Goal: Task Accomplishment & Management: Complete application form

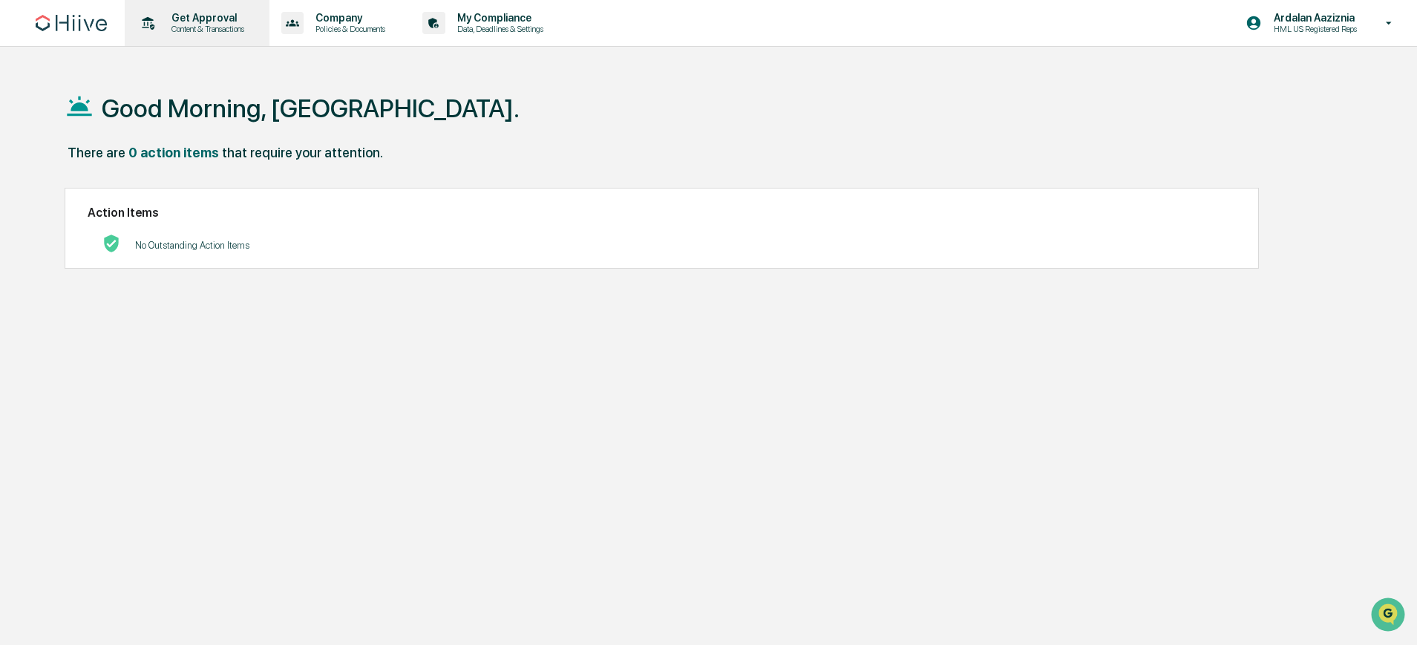
click at [211, 28] on p "Content & Transactions" at bounding box center [206, 29] width 92 height 10
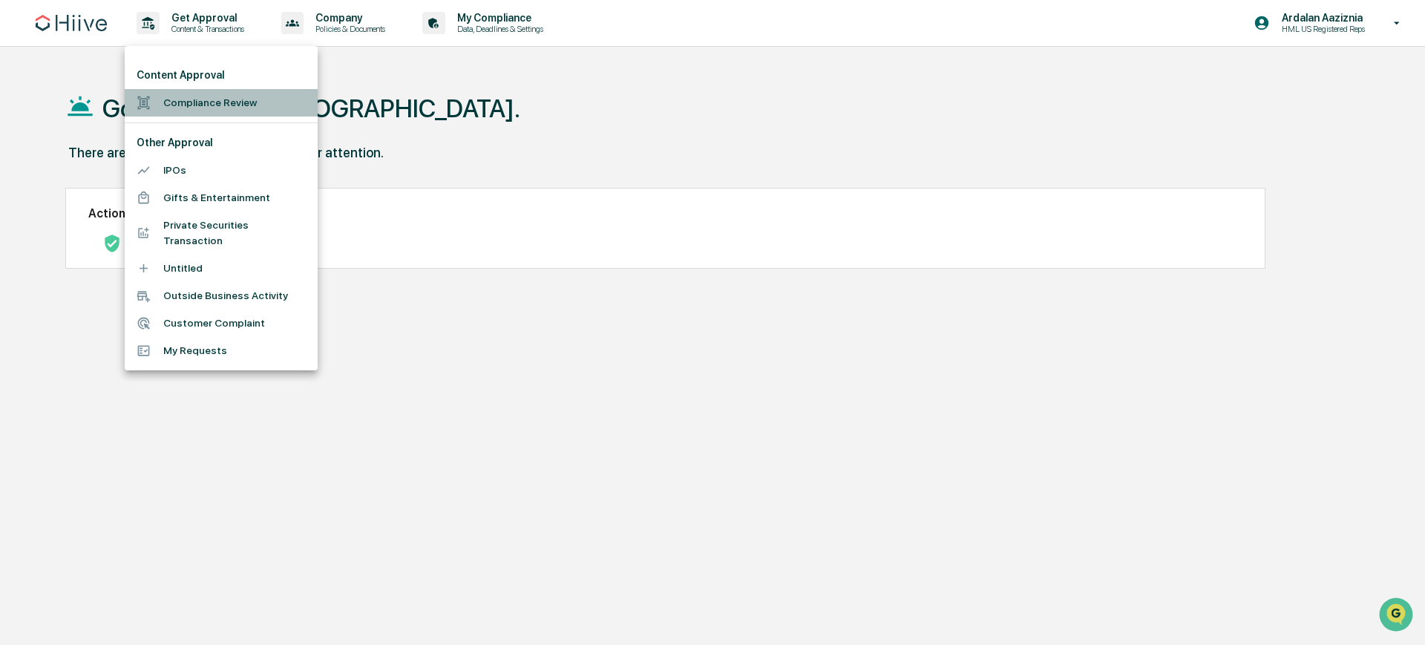
click at [251, 99] on li "Compliance Review" at bounding box center [221, 102] width 193 height 27
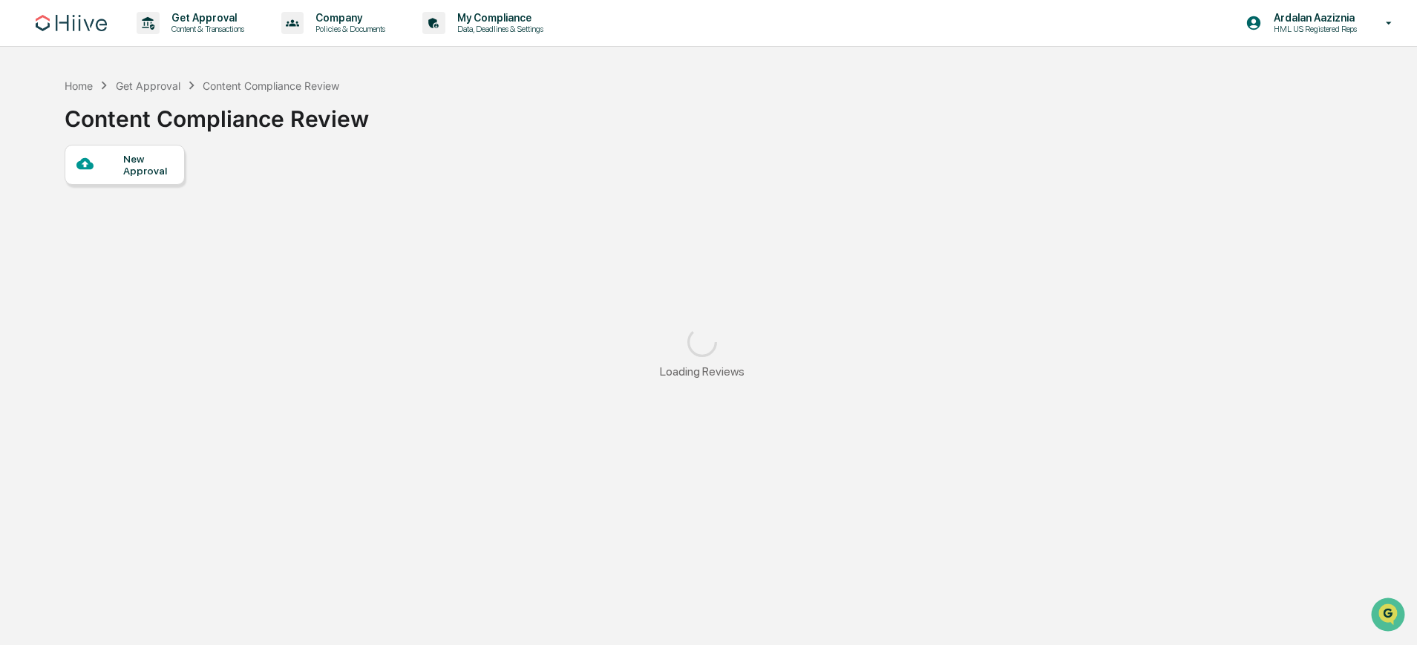
click at [149, 174] on div "New Approval" at bounding box center [148, 165] width 50 height 24
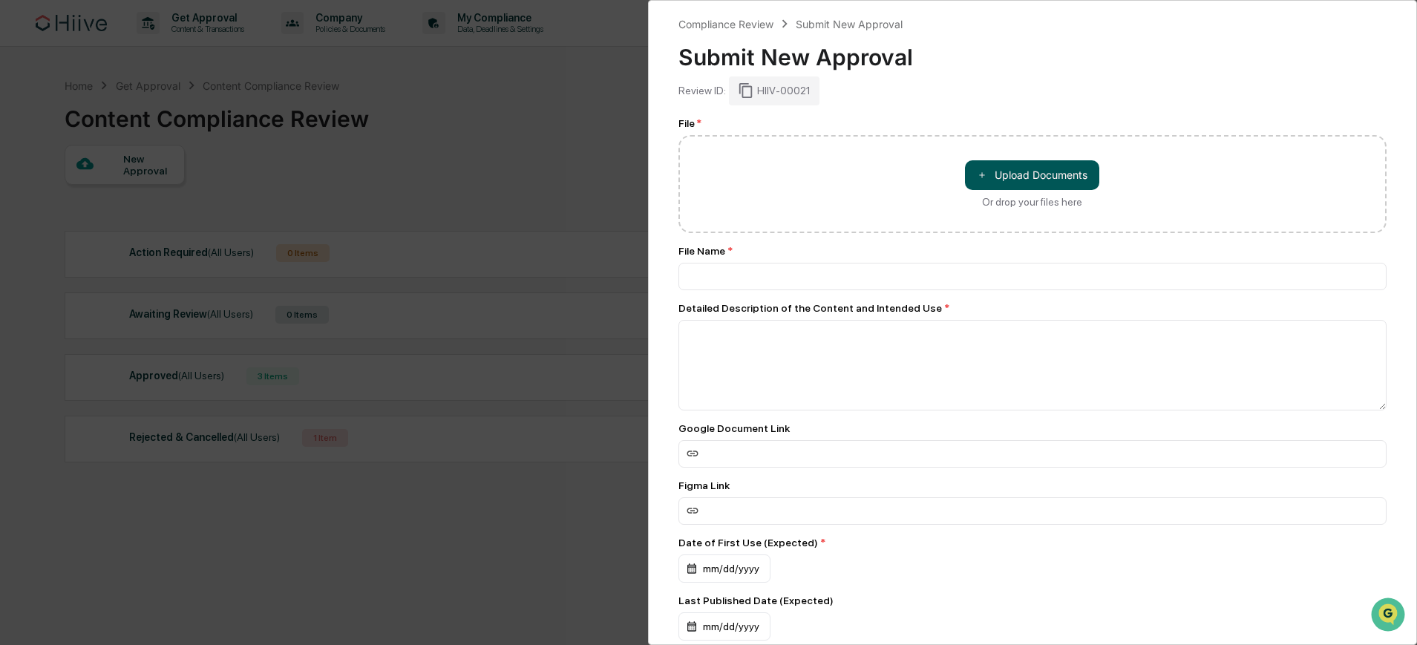
click at [991, 174] on button "＋ Upload Documents" at bounding box center [1032, 175] width 134 height 30
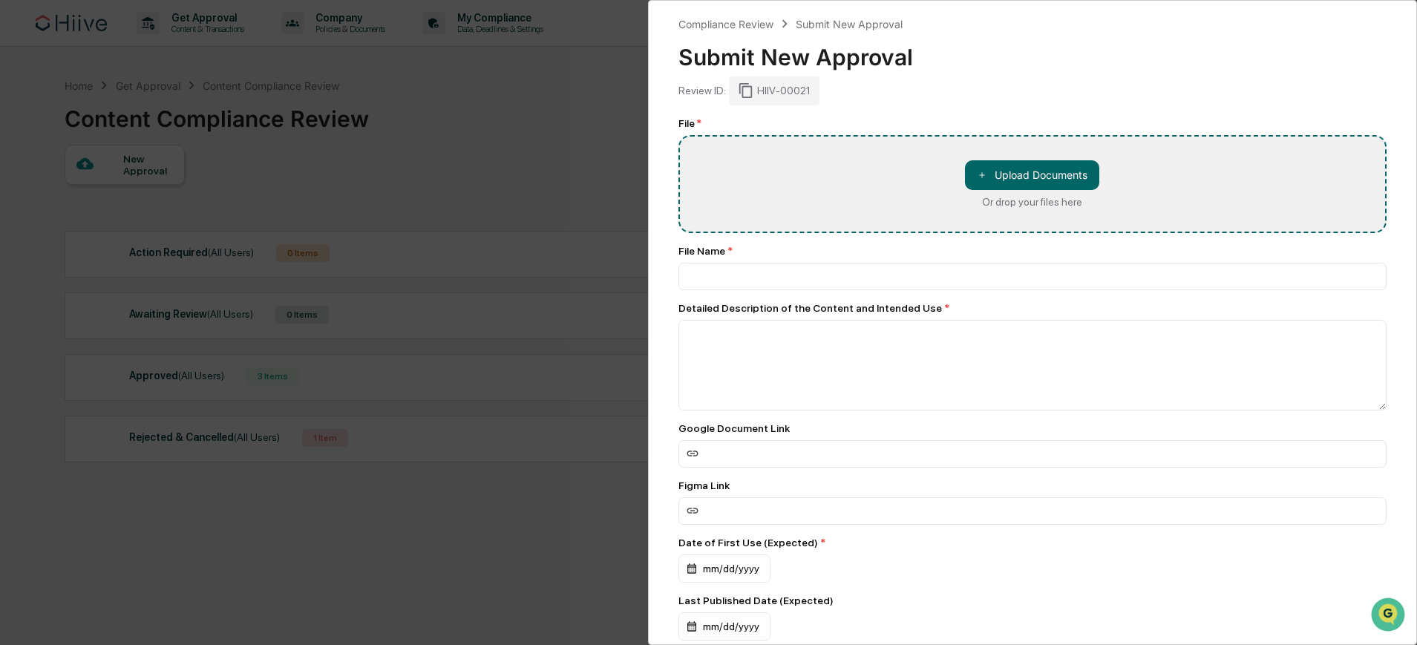
type input "**********"
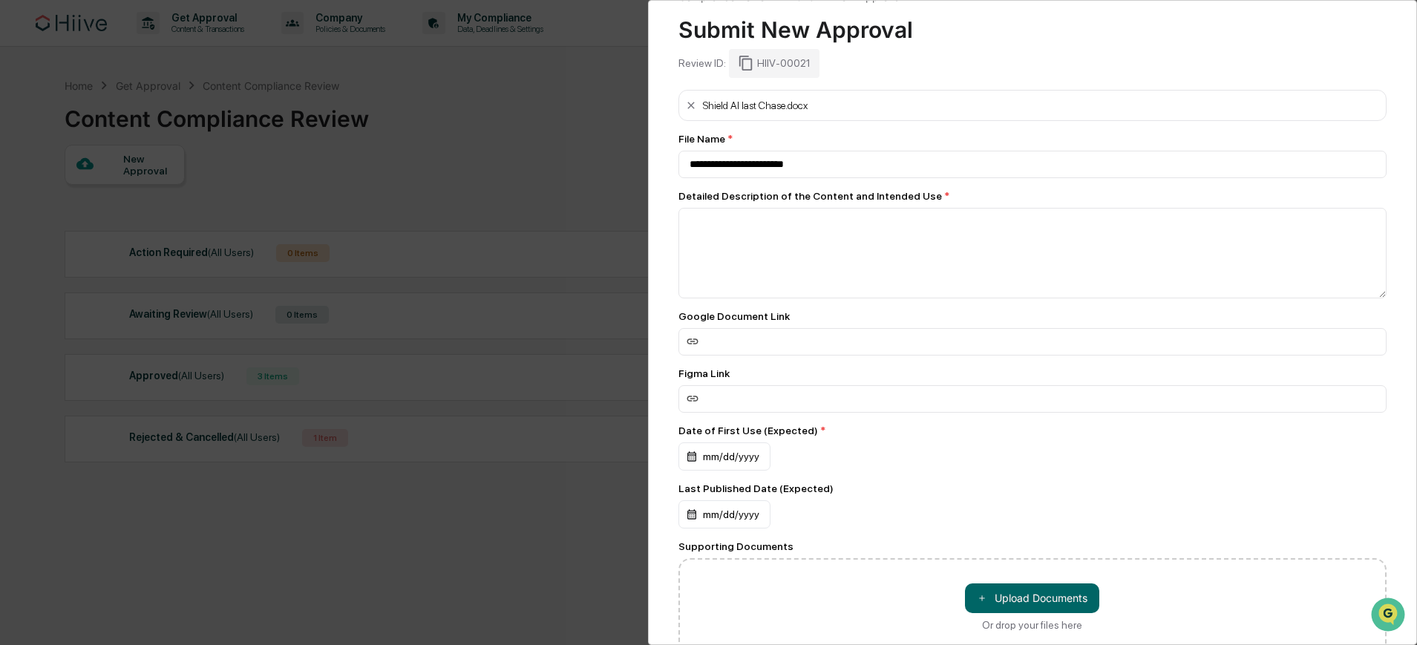
scroll to position [32, 0]
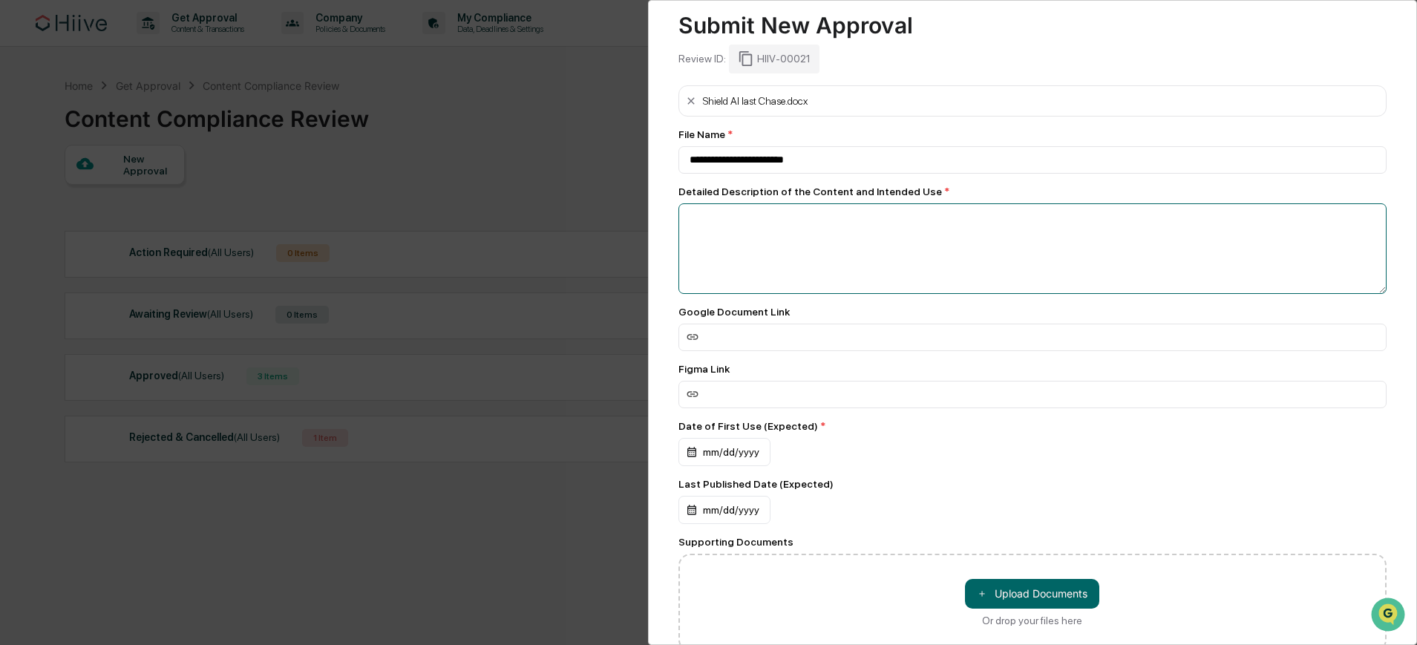
click at [736, 232] on textarea at bounding box center [1033, 248] width 709 height 91
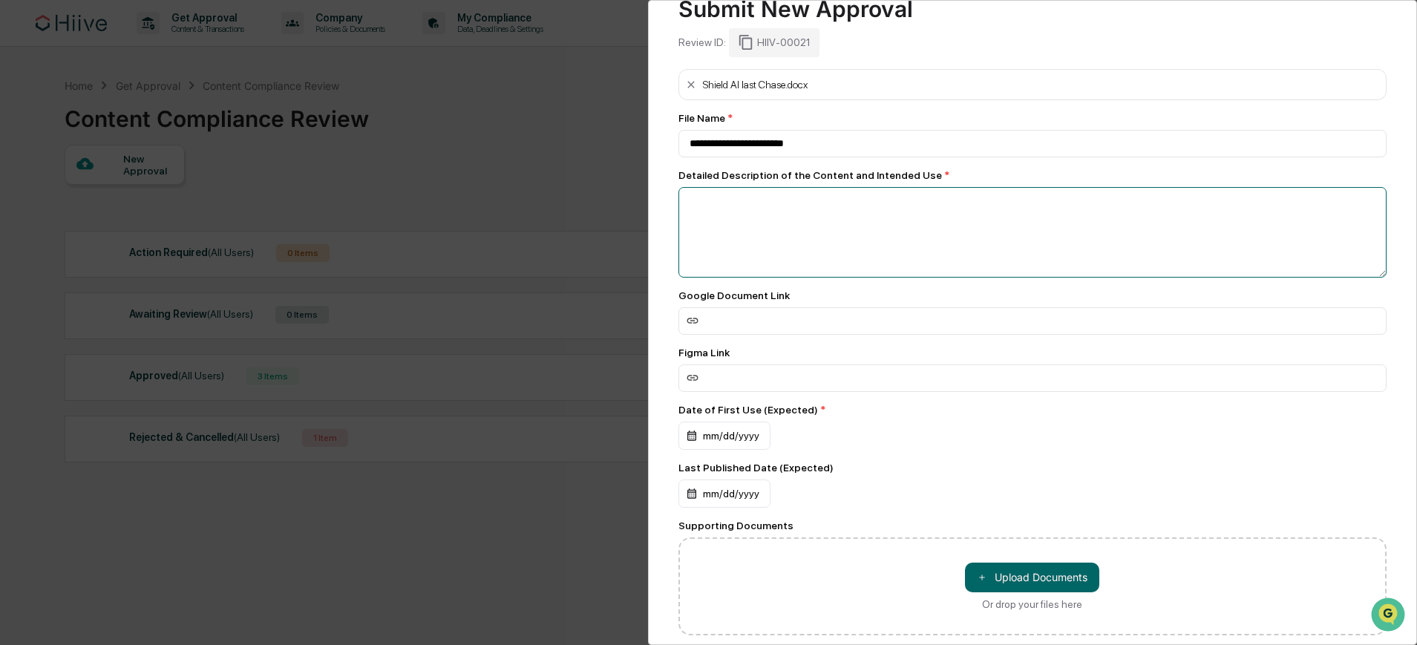
scroll to position [58, 0]
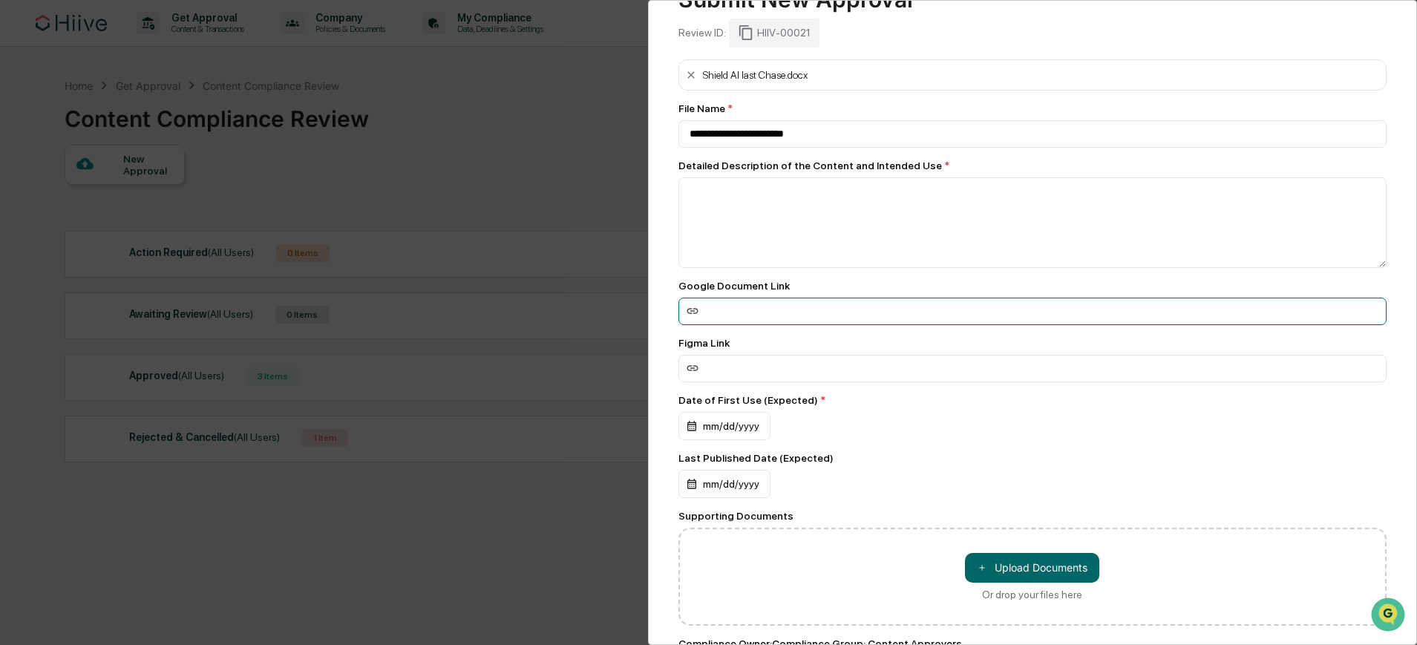
click at [748, 316] on input at bounding box center [1033, 311] width 709 height 27
click at [723, 310] on input at bounding box center [1033, 311] width 709 height 27
paste input "**********"
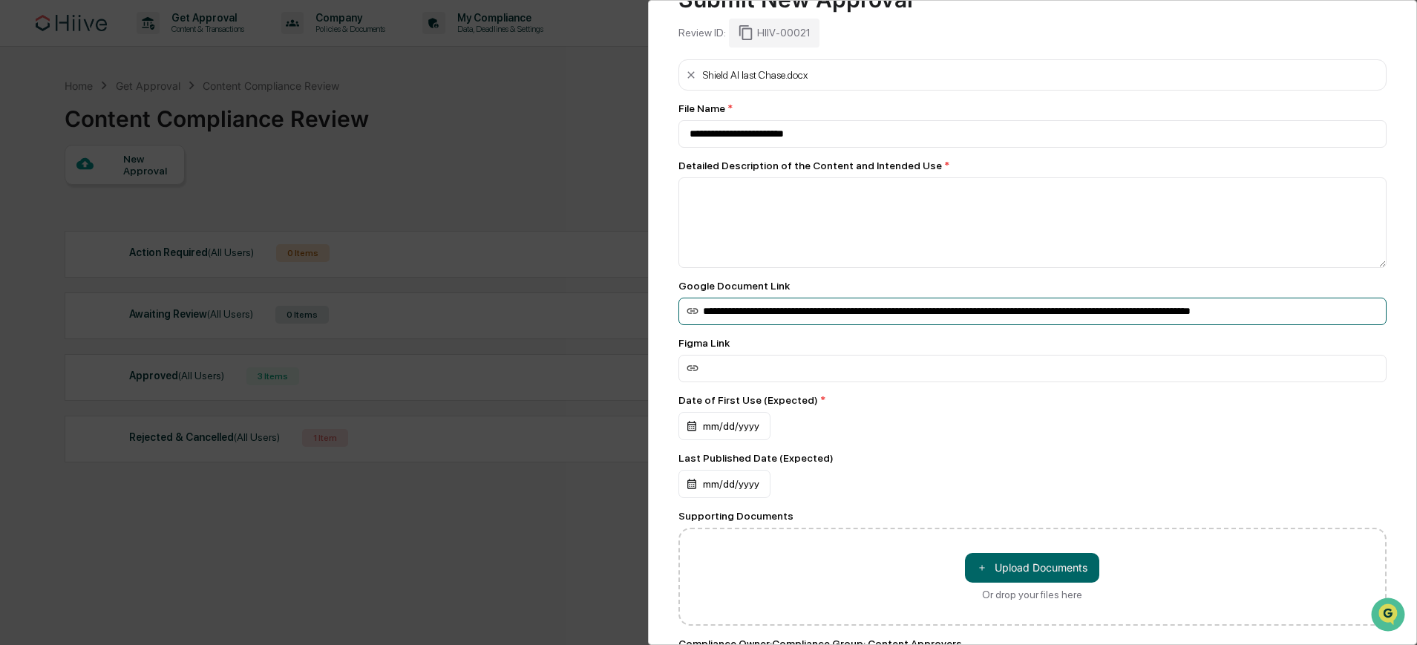
scroll to position [0, 50]
type input "**********"
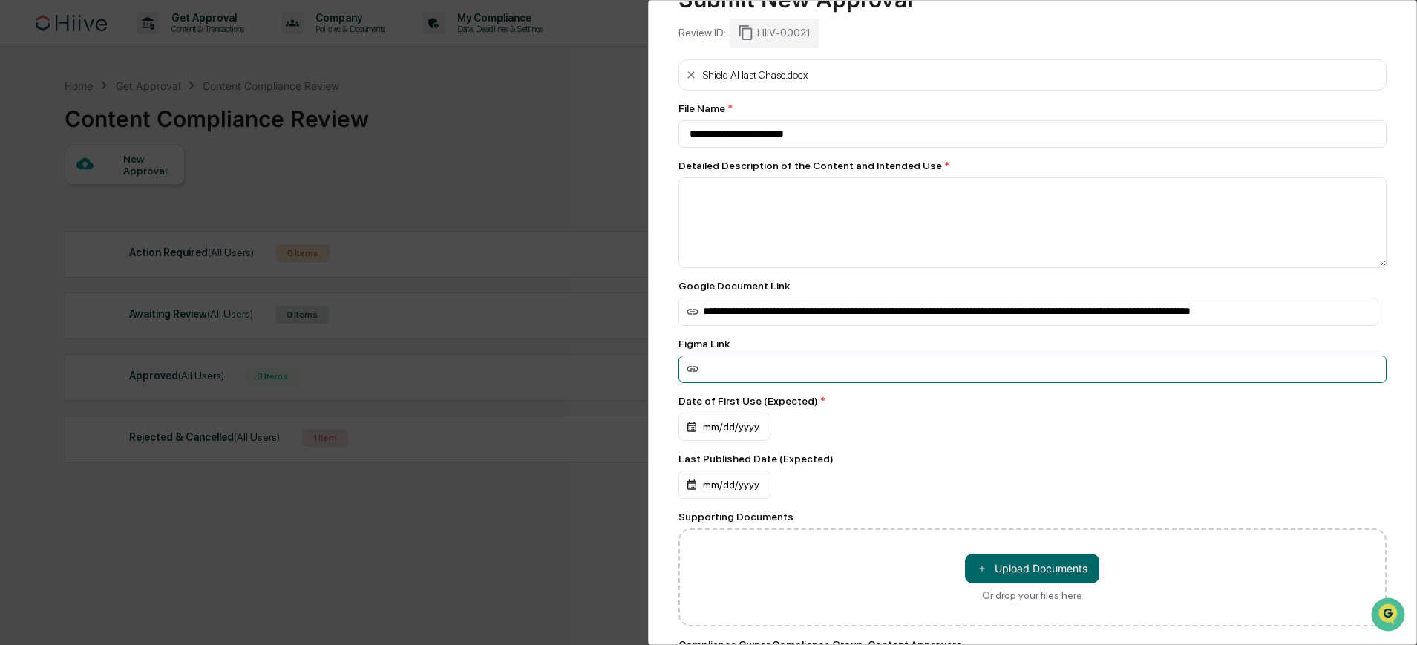
scroll to position [0, 0]
click at [721, 368] on input at bounding box center [1033, 369] width 709 height 27
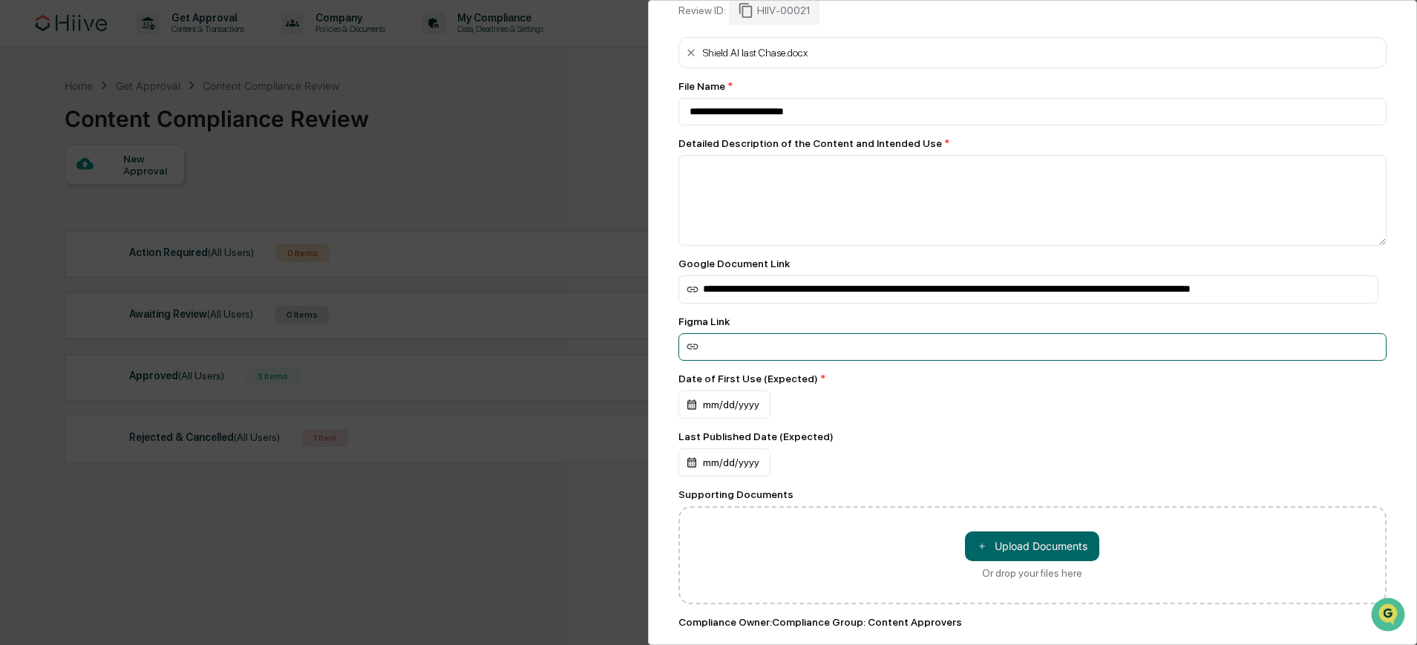
scroll to position [107, 0]
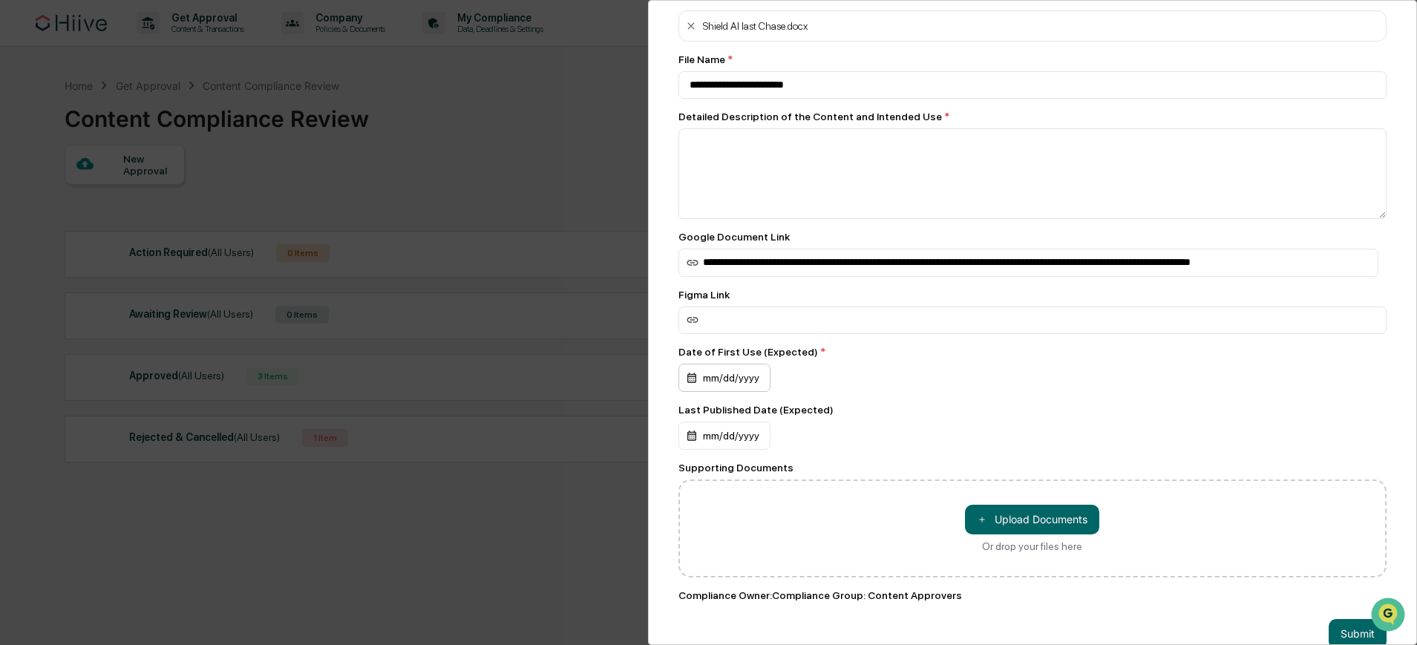
click at [751, 382] on div "mm/dd/yyyy" at bounding box center [725, 378] width 92 height 28
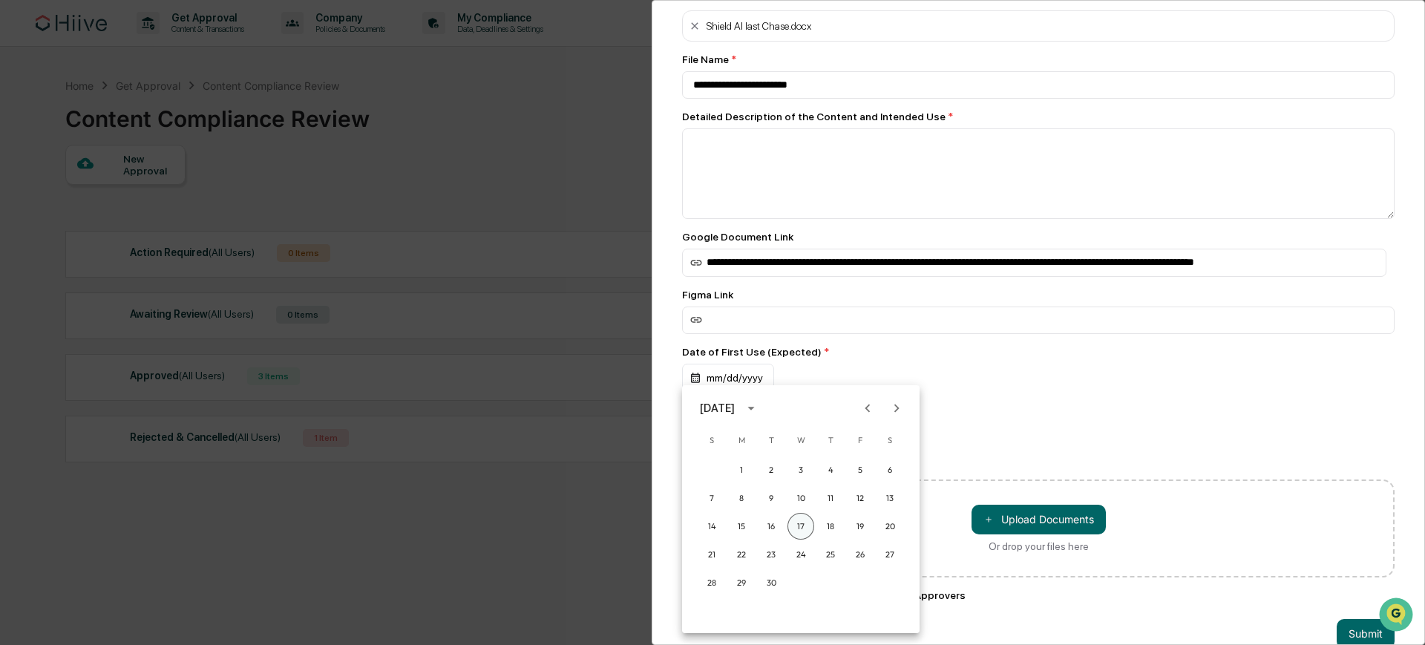
click at [805, 531] on button "17" at bounding box center [801, 526] width 27 height 27
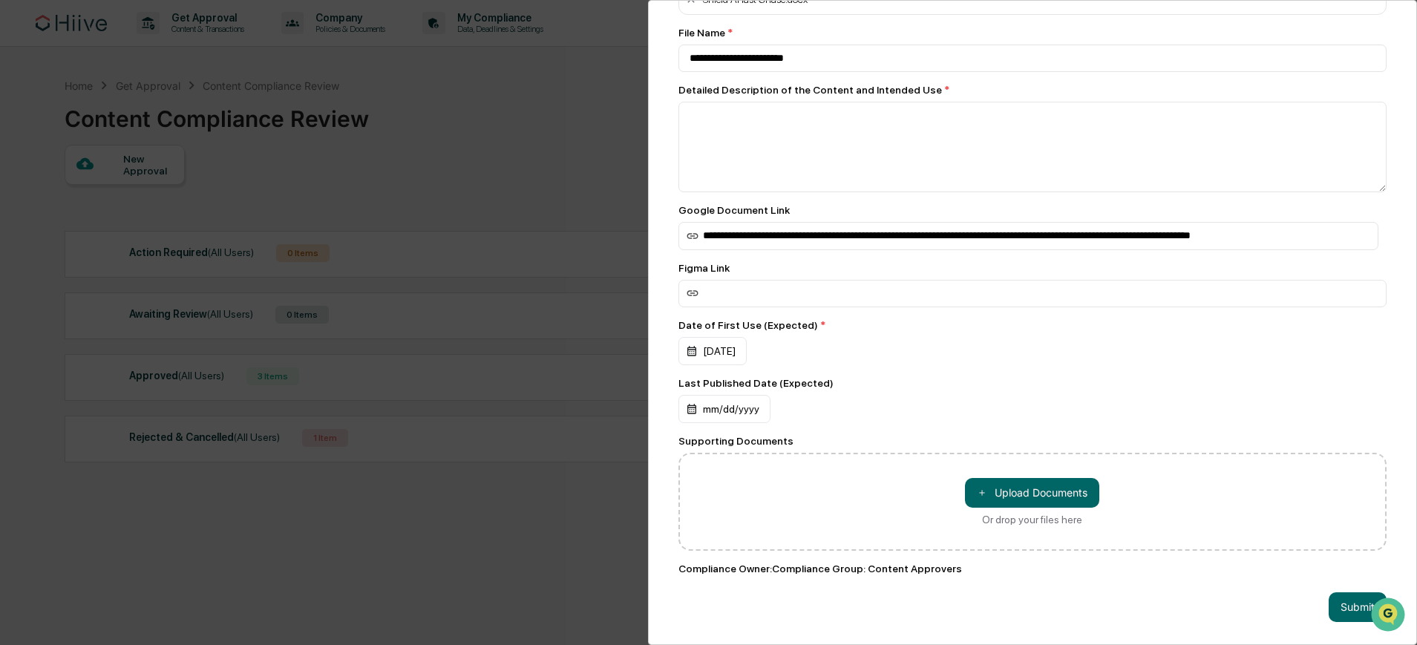
scroll to position [143, 0]
click at [762, 408] on div "mm/dd/yyyy" at bounding box center [725, 409] width 92 height 28
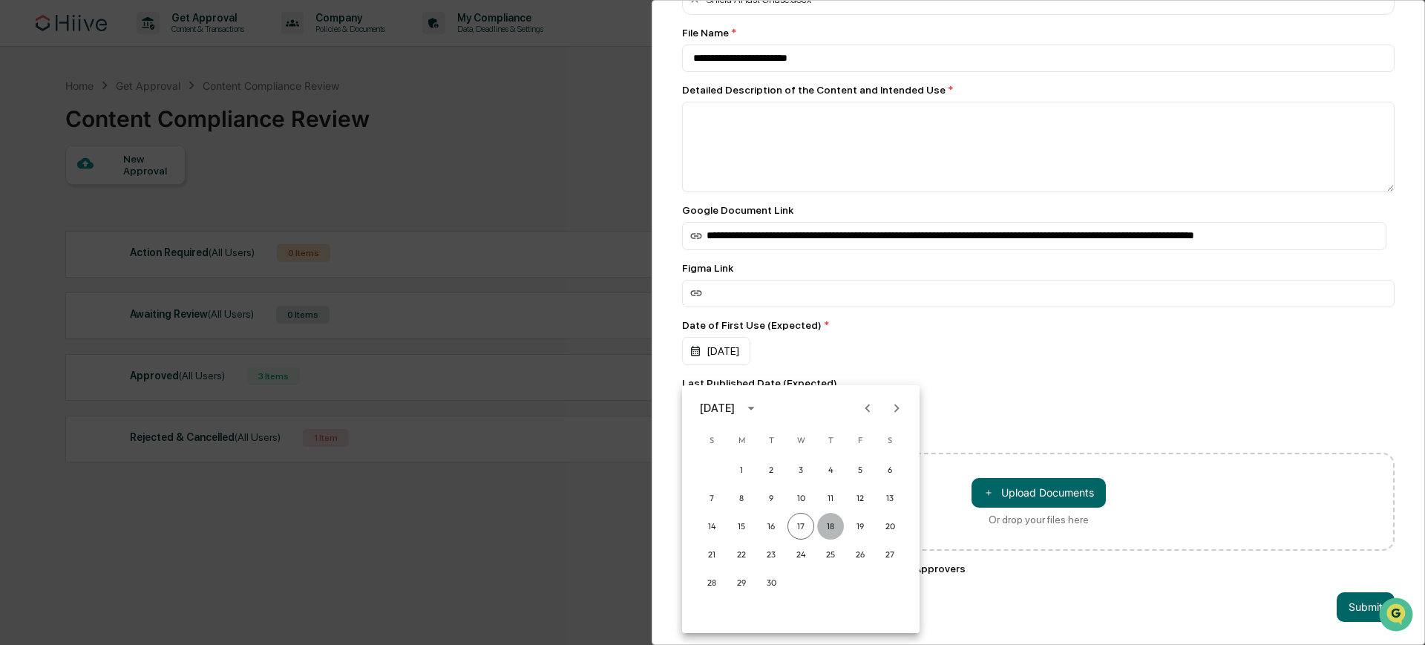
click at [822, 524] on button "18" at bounding box center [830, 526] width 27 height 27
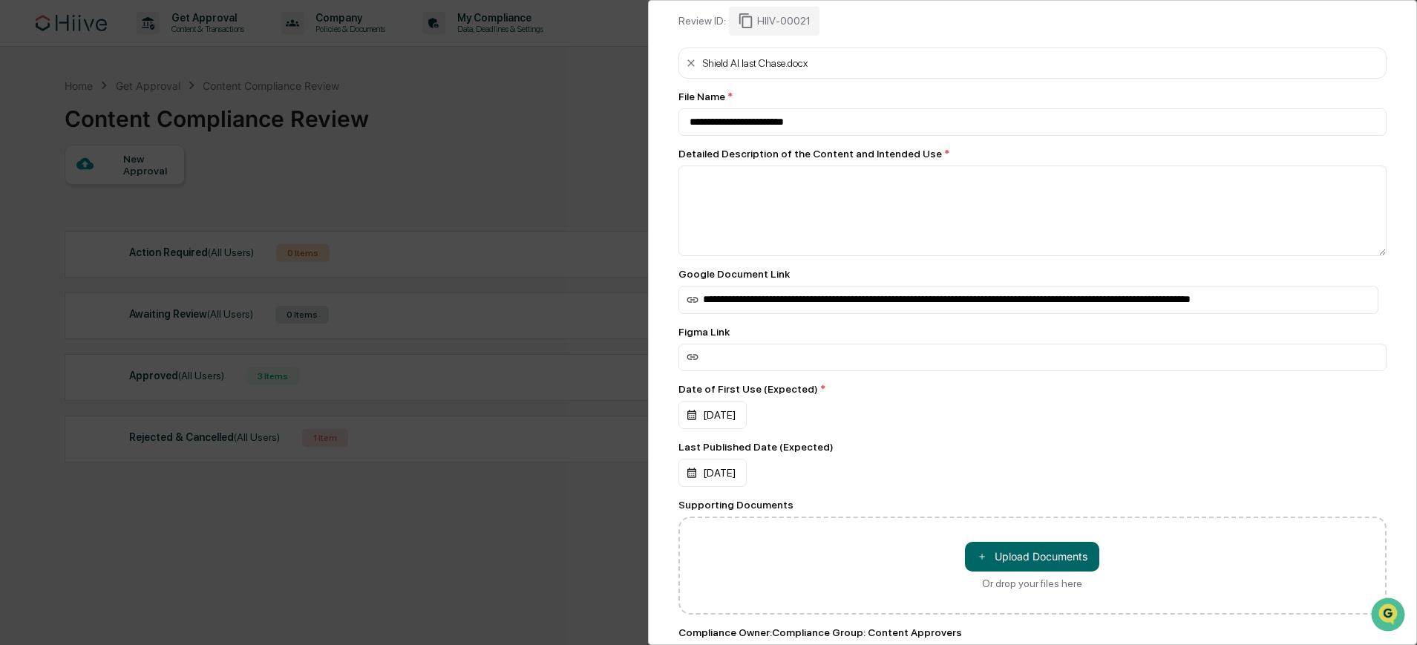
scroll to position [146, 0]
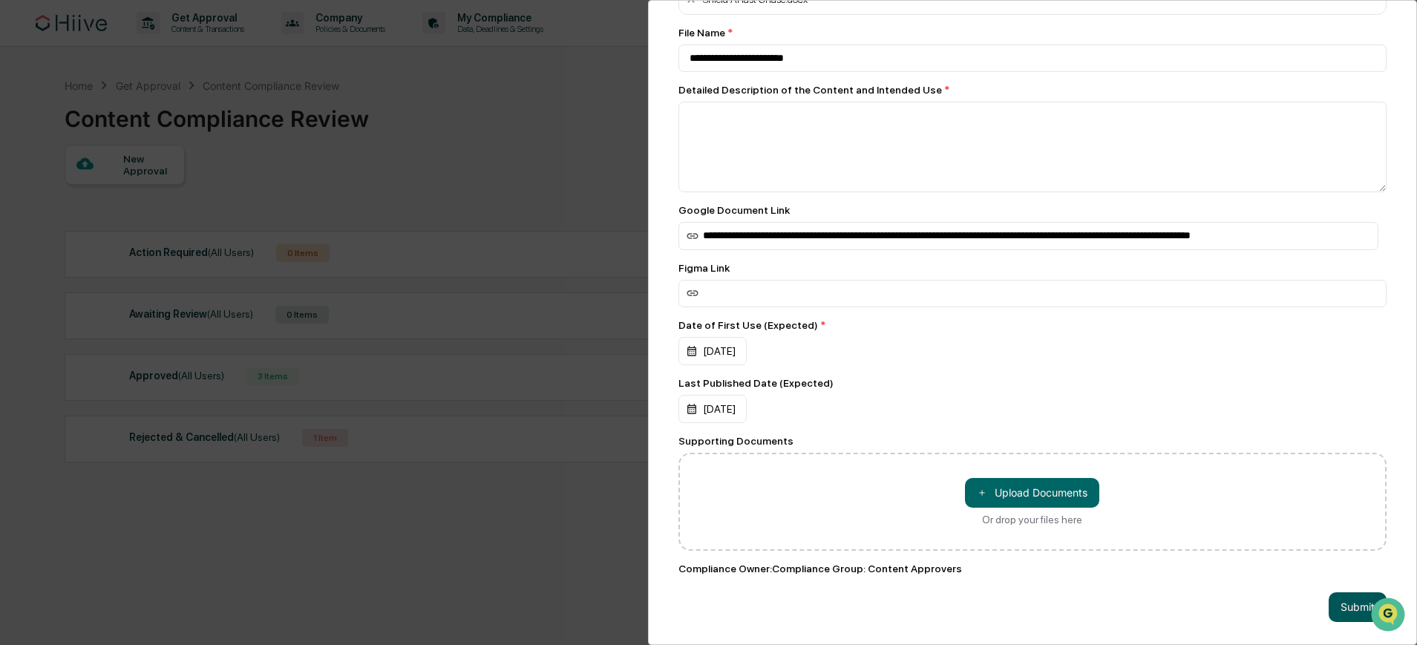
click at [1336, 597] on button "Submit" at bounding box center [1358, 607] width 58 height 30
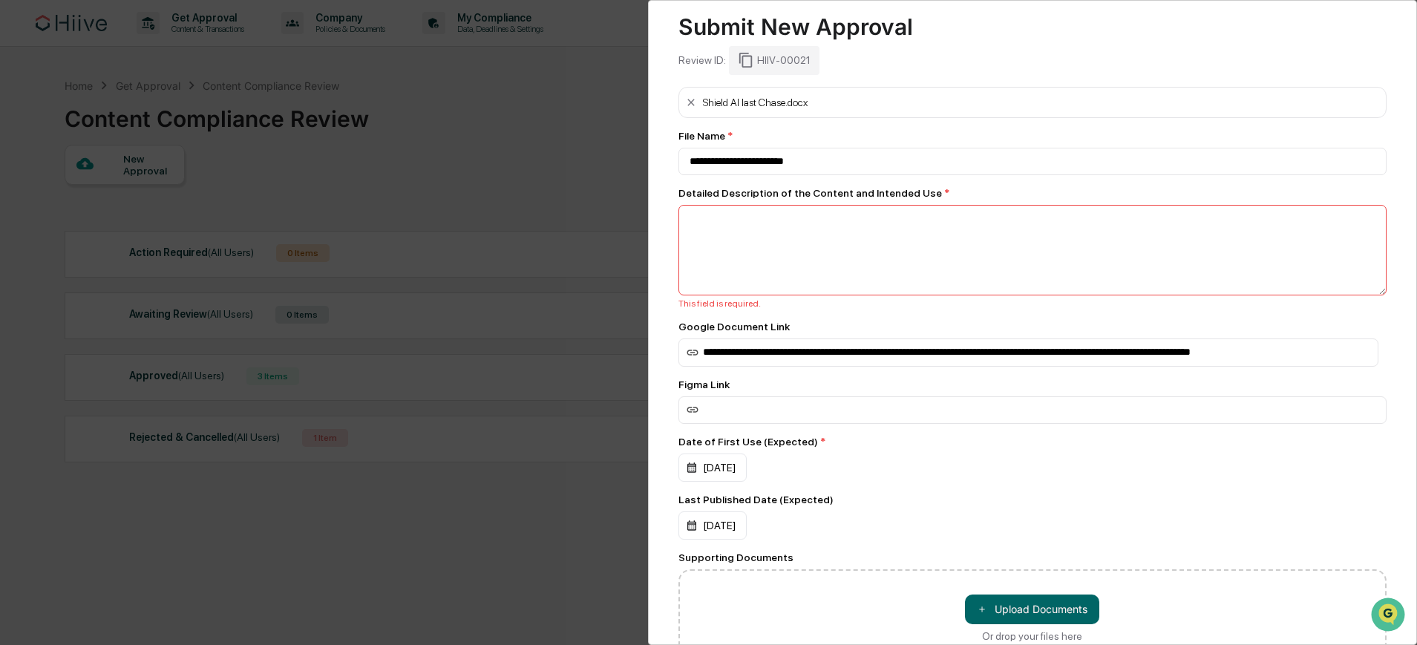
scroll to position [6, 0]
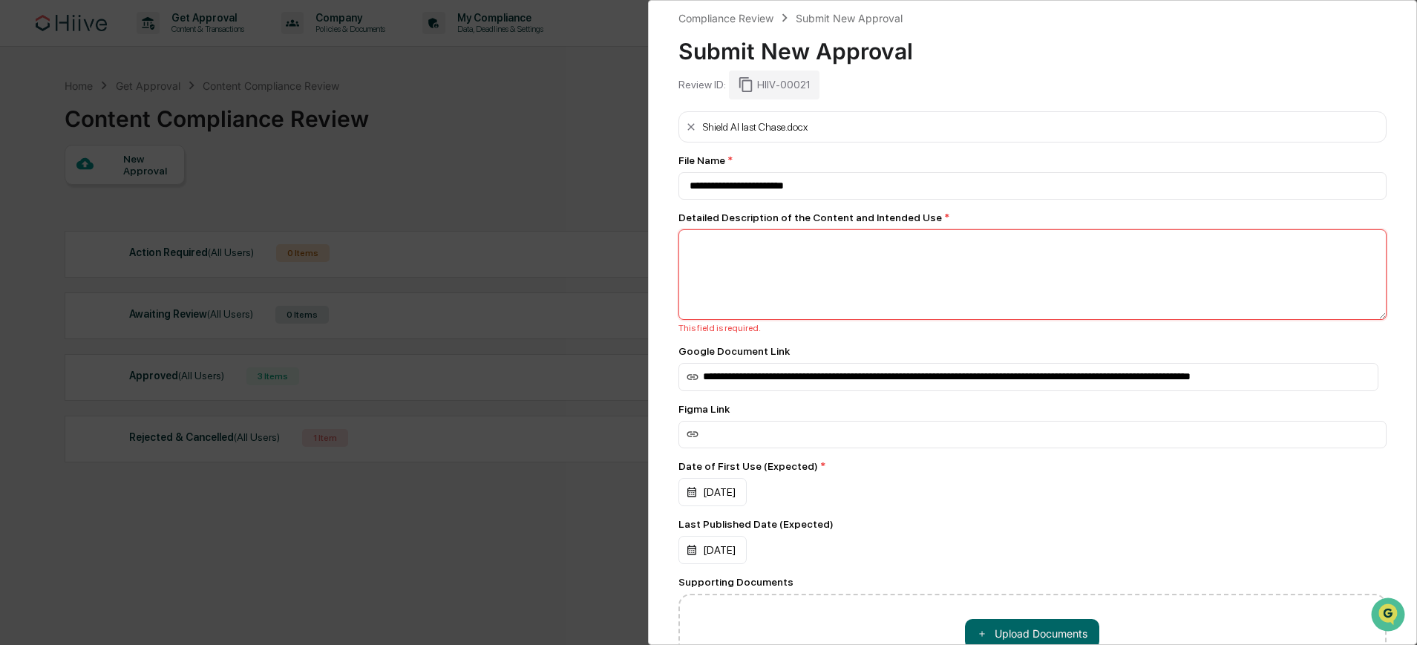
click at [841, 272] on textarea at bounding box center [1033, 274] width 709 height 91
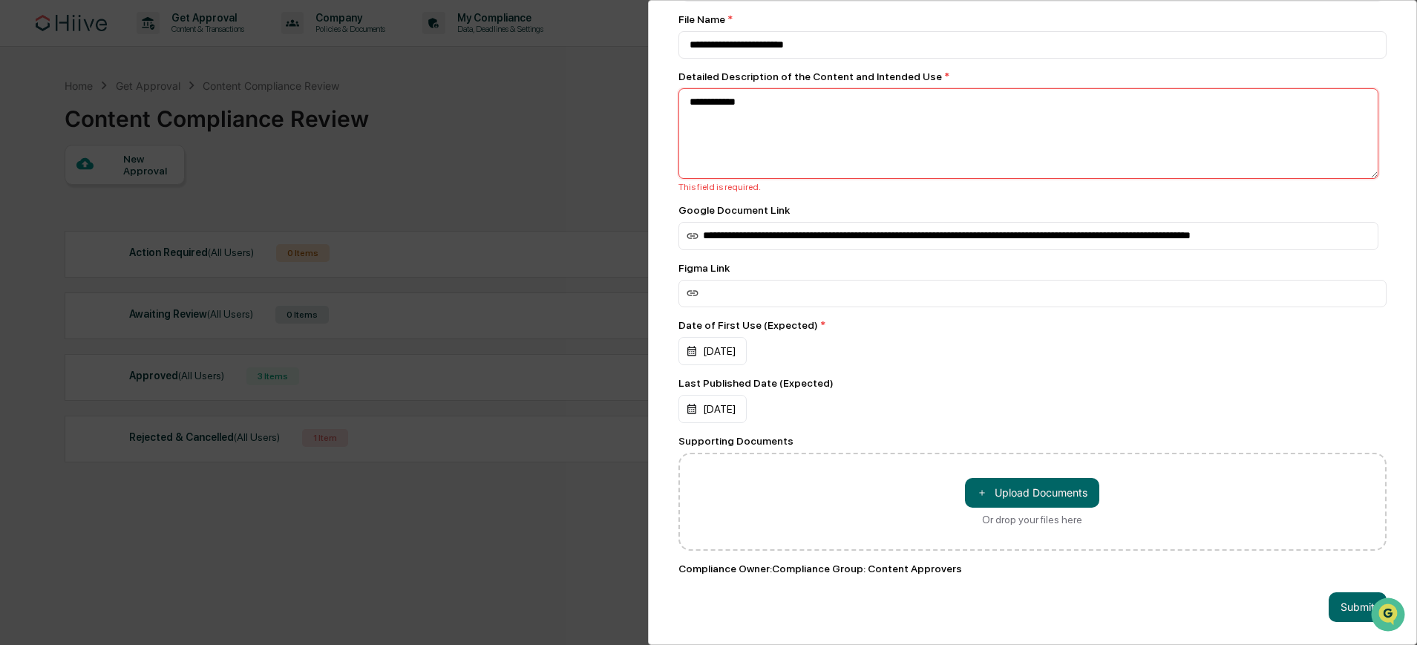
scroll to position [160, 0]
type textarea "**********"
click at [1363, 609] on button "Submit" at bounding box center [1358, 607] width 58 height 30
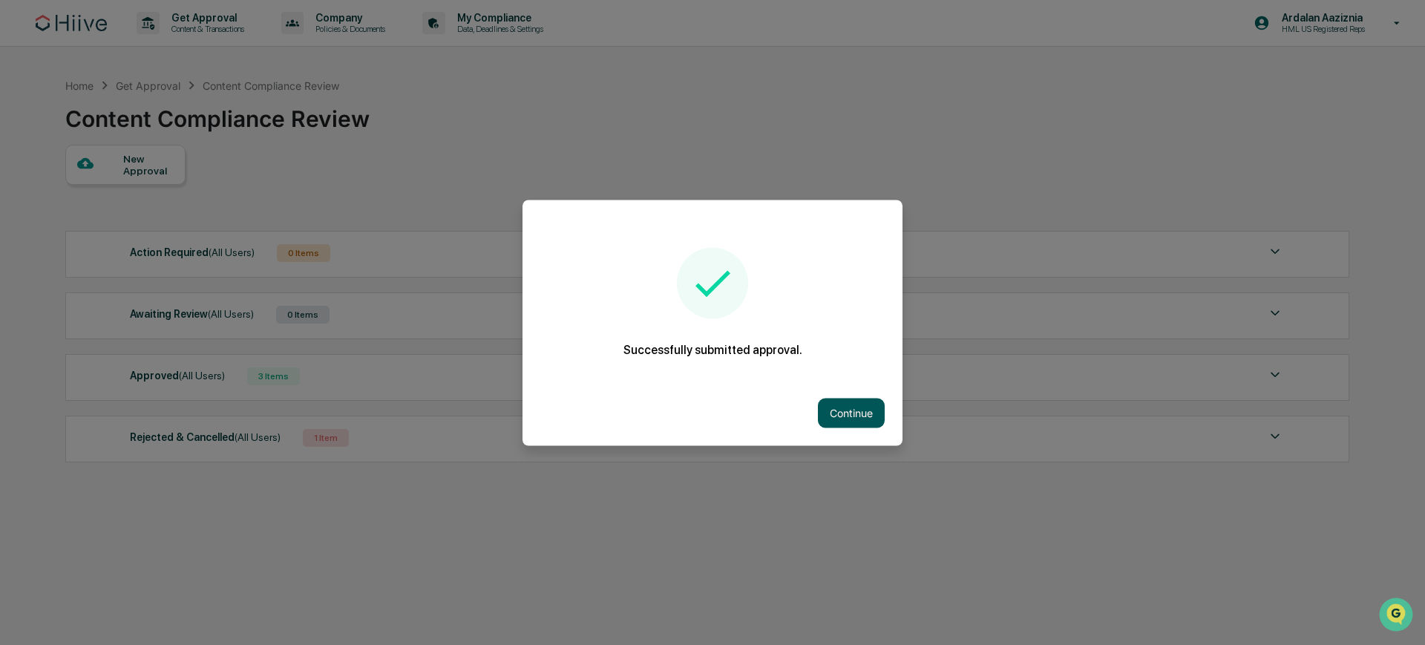
click at [869, 417] on button "Continue" at bounding box center [851, 413] width 67 height 30
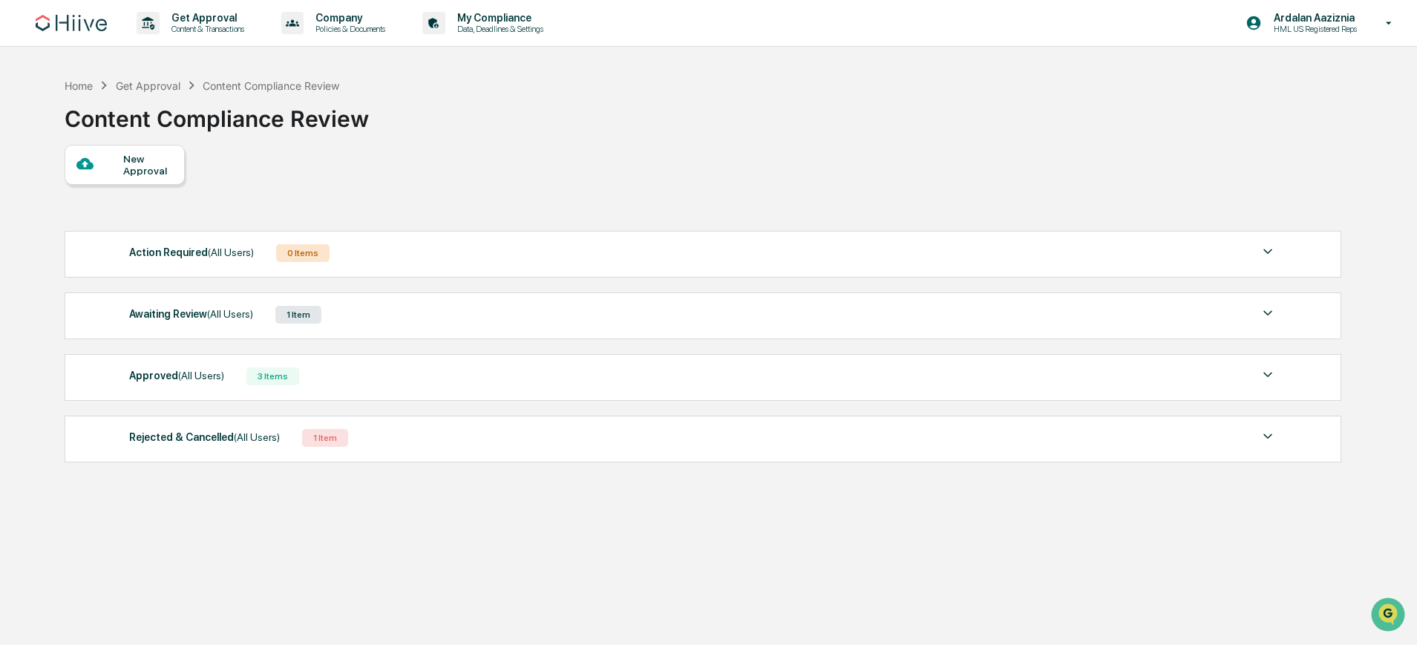
click at [610, 174] on div "New Approval" at bounding box center [703, 165] width 1276 height 40
click at [592, 134] on div "Home Get Approval Content Compliance Review Content Compliance Review" at bounding box center [703, 108] width 1276 height 74
click at [378, 278] on div "Action Required (All Users) 0 Items No data to display Show 5 Page 1 of 0 |< < …" at bounding box center [703, 346] width 1276 height 246
click at [369, 312] on div "Awaiting Review (All Users) 1 Item" at bounding box center [703, 314] width 1148 height 21
